Goal: Transaction & Acquisition: Download file/media

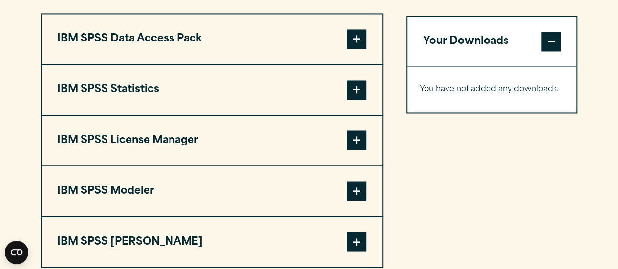
scroll to position [781, 0]
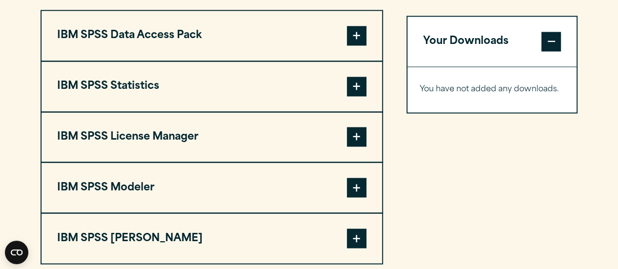
click at [364, 86] on span at bounding box center [357, 87] width 20 height 20
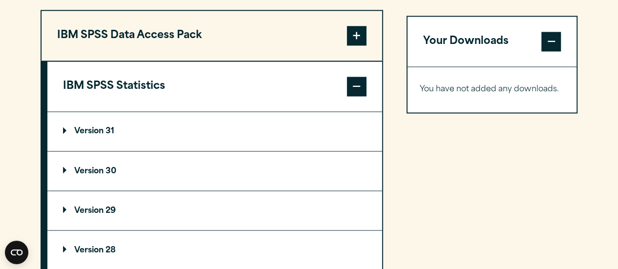
scroll to position [879, 0]
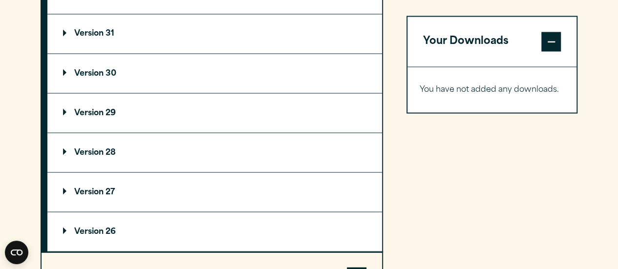
click at [96, 111] on p "Version 29" at bounding box center [89, 113] width 53 height 8
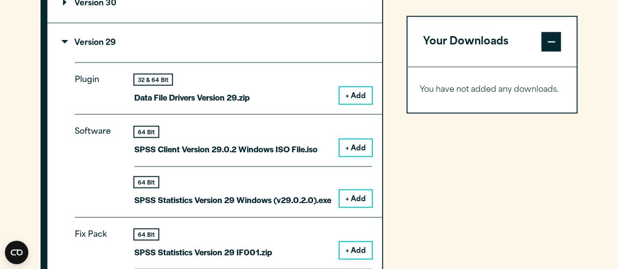
scroll to position [928, 0]
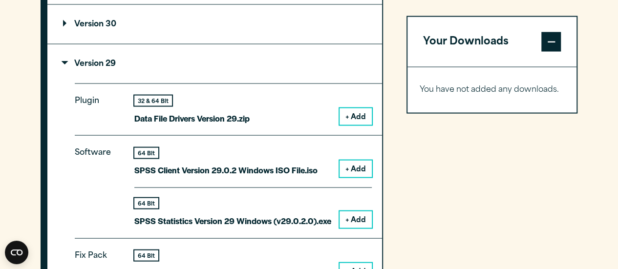
click at [358, 218] on button "+ Add" at bounding box center [355, 219] width 32 height 17
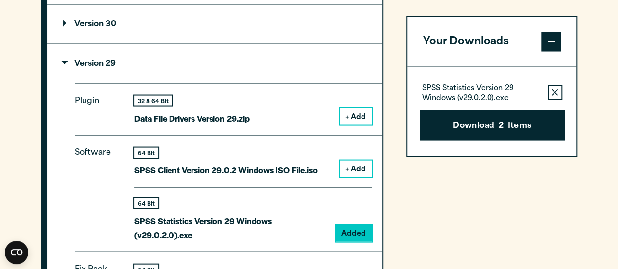
click at [551, 38] on span at bounding box center [551, 42] width 20 height 20
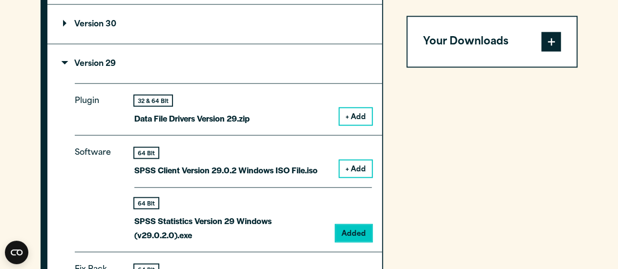
click at [551, 38] on span at bounding box center [551, 42] width 20 height 20
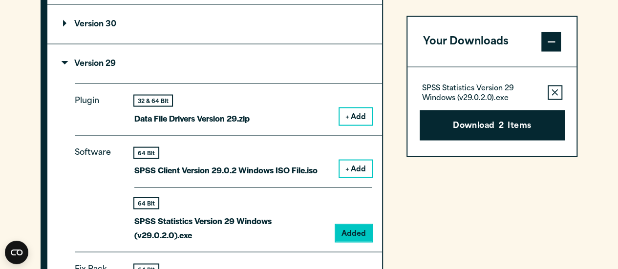
click at [556, 94] on icon "button" at bounding box center [554, 92] width 6 height 7
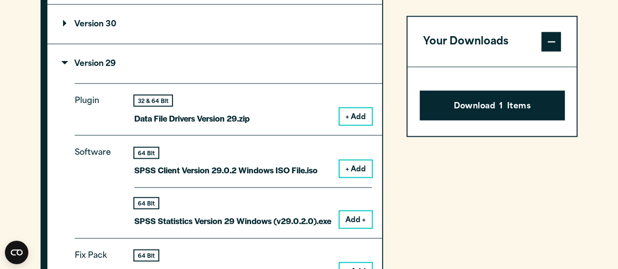
drag, startPoint x: 550, startPoint y: 42, endPoint x: 548, endPoint y: 48, distance: 6.6
click at [549, 44] on span at bounding box center [551, 42] width 20 height 20
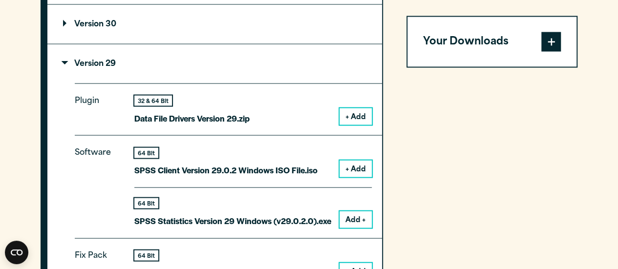
click at [546, 46] on span at bounding box center [551, 42] width 20 height 20
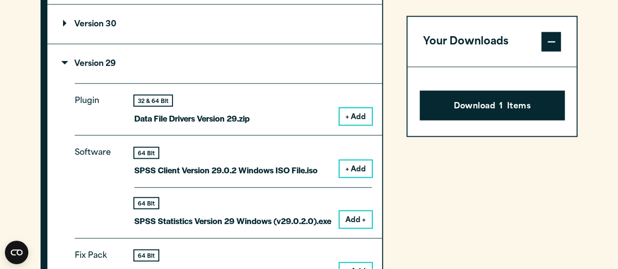
click at [508, 65] on button "Your Downloads" at bounding box center [491, 42] width 169 height 50
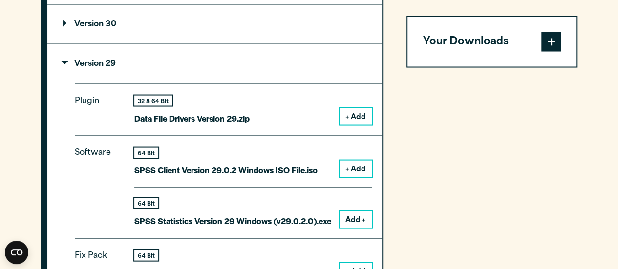
click at [552, 40] on span at bounding box center [551, 42] width 20 height 20
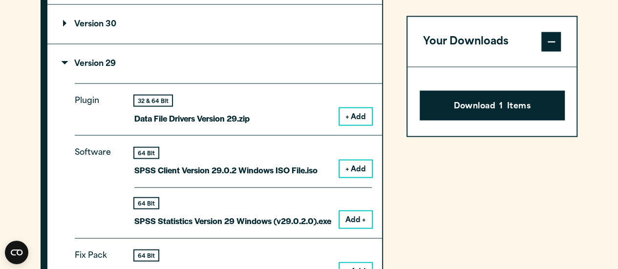
click at [491, 100] on button "Download 1 Items" at bounding box center [491, 105] width 145 height 30
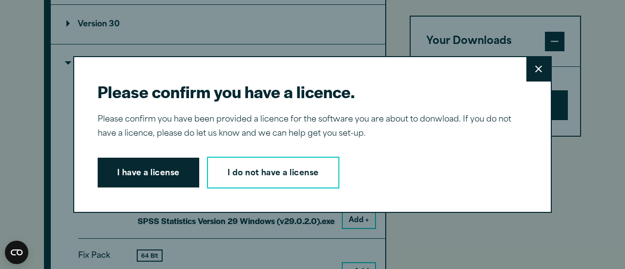
click at [542, 61] on button "Close" at bounding box center [538, 69] width 24 height 24
